Goal: Use online tool/utility: Utilize a website feature to perform a specific function

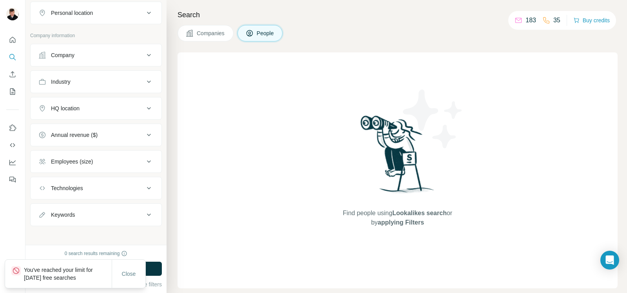
scroll to position [144, 0]
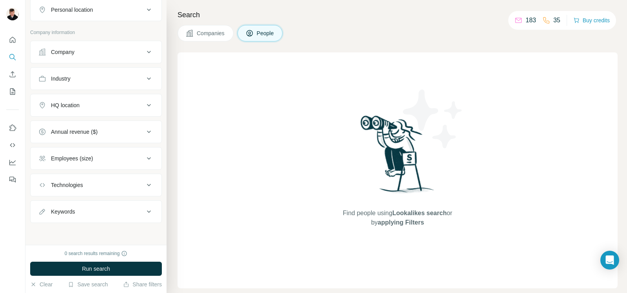
click at [77, 107] on div "HQ location" at bounding box center [65, 105] width 29 height 8
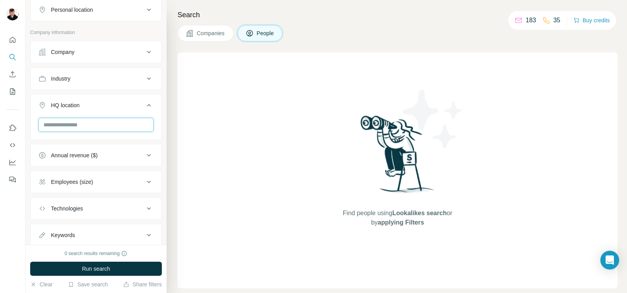
click at [87, 126] on input "text" at bounding box center [95, 125] width 115 height 14
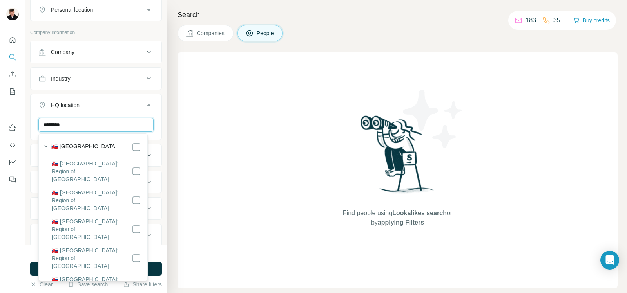
type input "********"
click at [213, 190] on div "Find people using Lookalikes search or by applying Filters" at bounding box center [397, 170] width 440 height 236
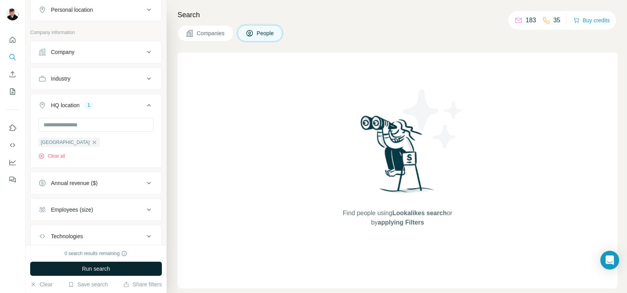
click at [108, 270] on span "Run search" at bounding box center [96, 269] width 28 height 8
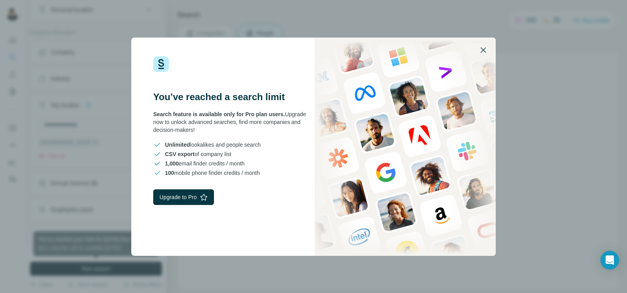
click at [484, 48] on icon "button" at bounding box center [482, 49] width 9 height 9
